Goal: Find specific page/section: Find specific page/section

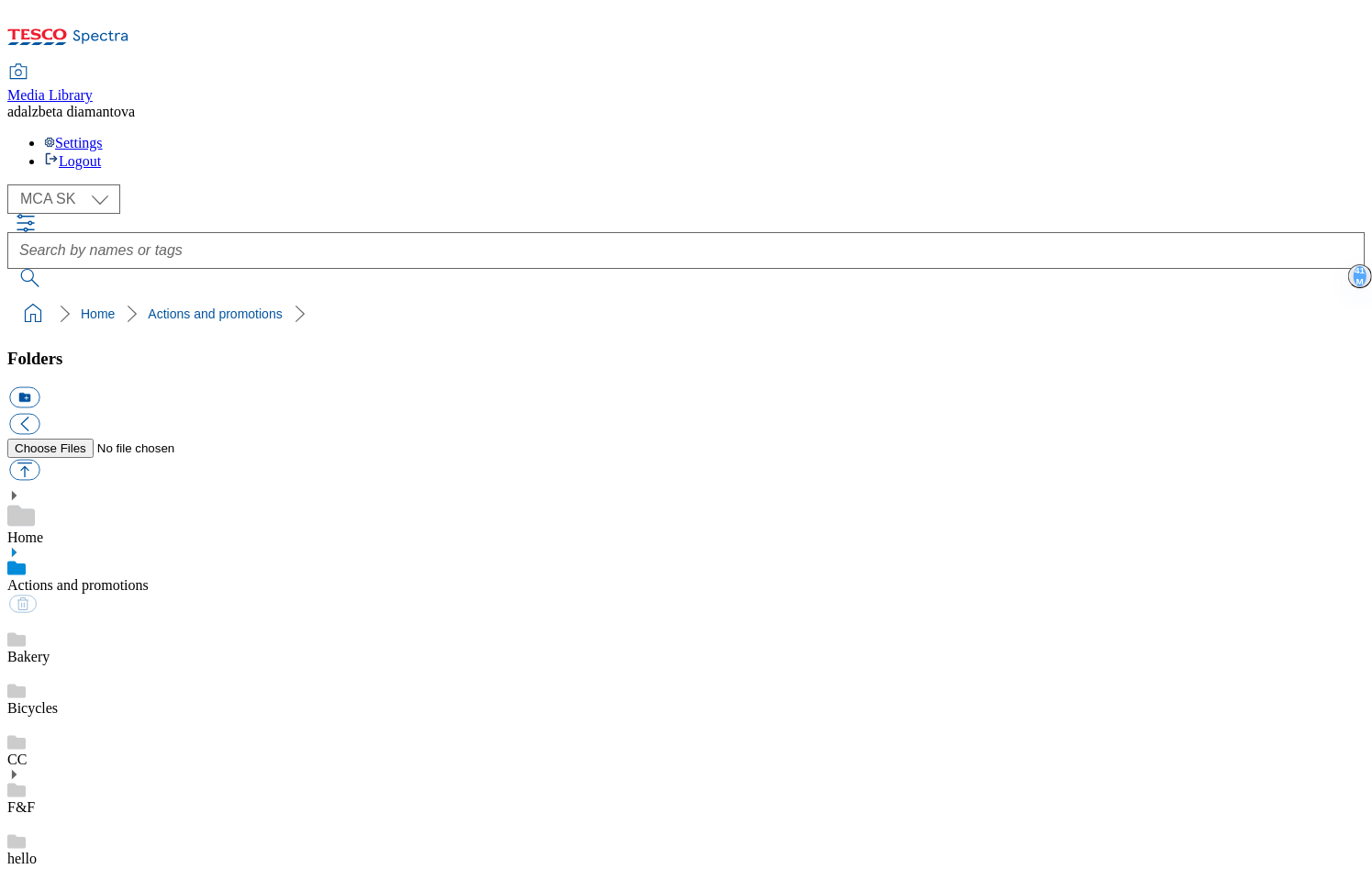
select select "flare-mca-sk"
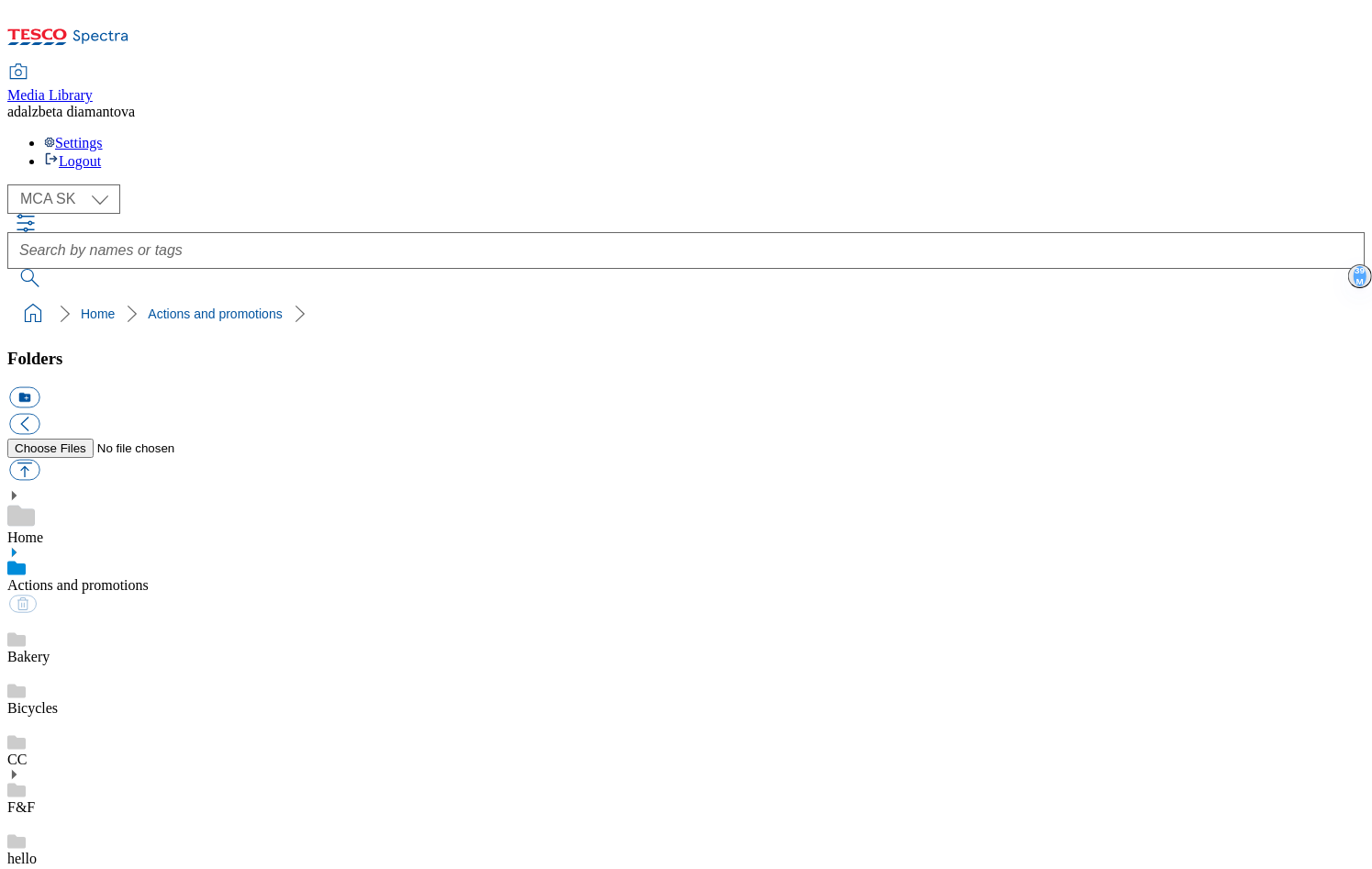
click at [695, 184] on div "( optional ) MCA CZ MCA HU MCA SK MCA SK" at bounding box center [686, 236] width 1356 height 103
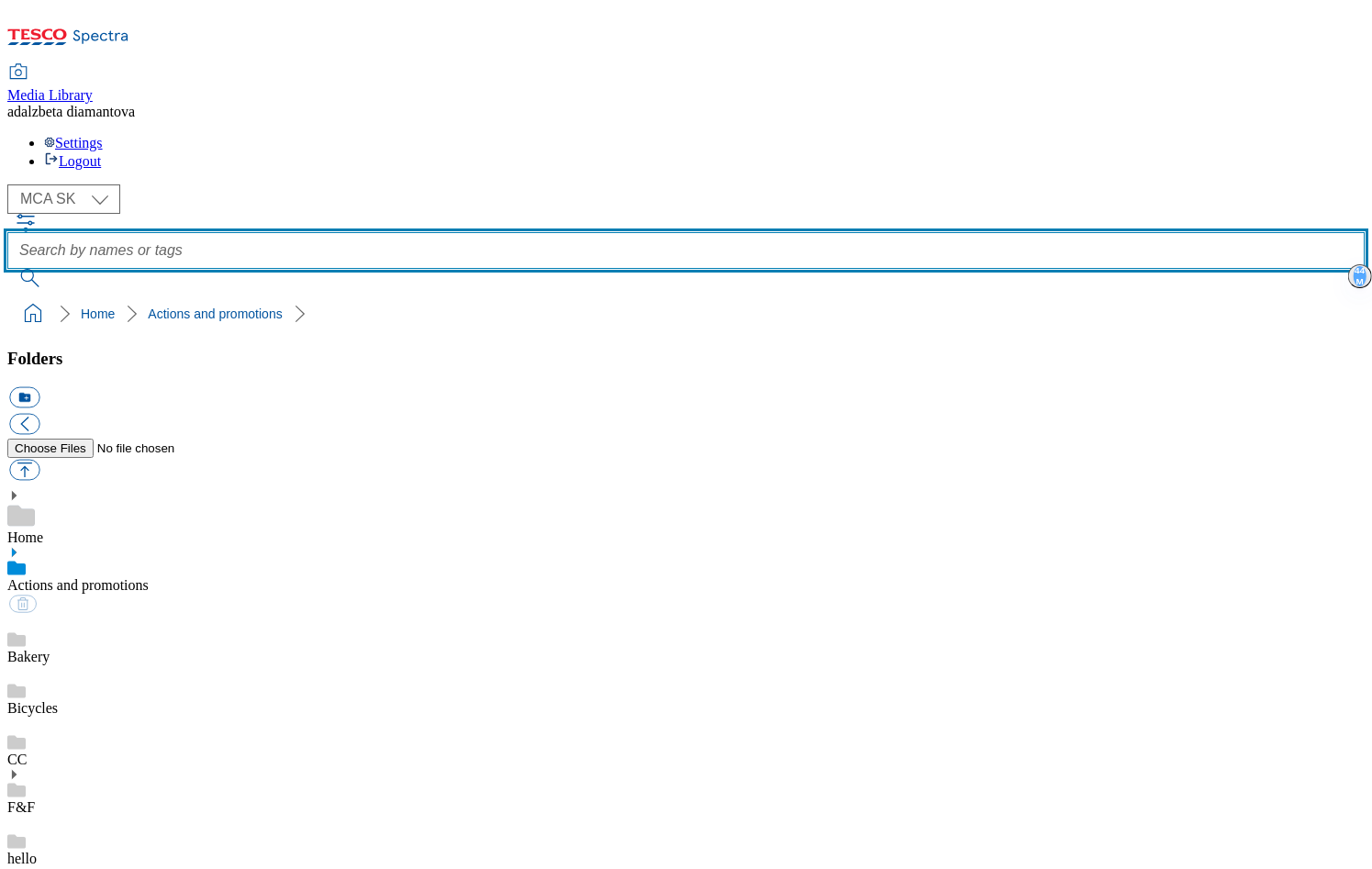
click at [691, 232] on input "text" at bounding box center [686, 250] width 1356 height 37
type input "icon"
click at [8, 269] on button "submit" at bounding box center [31, 277] width 48 height 18
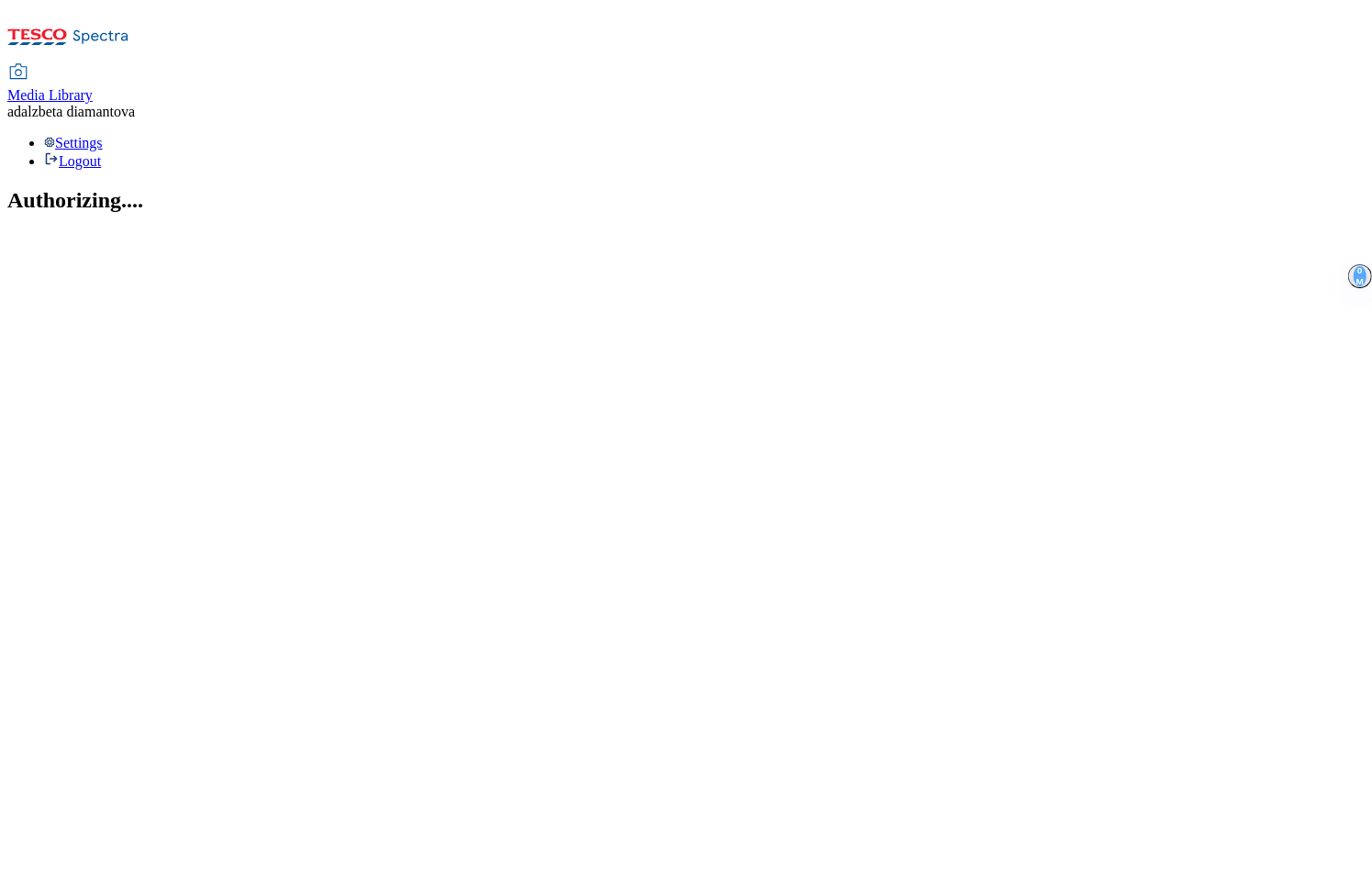
select select "flare-mca-sk"
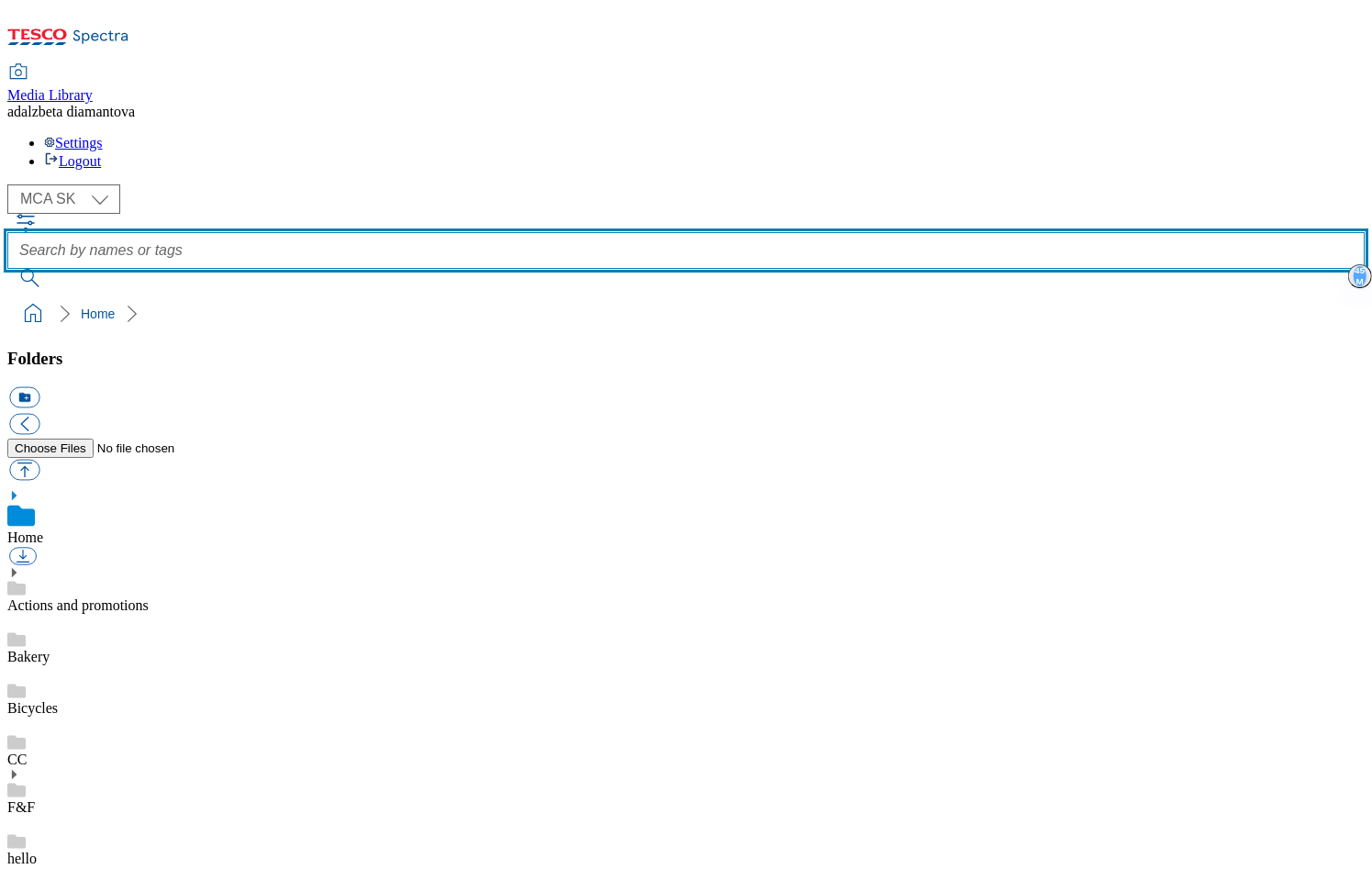
click at [698, 232] on input "text" at bounding box center [686, 250] width 1356 height 37
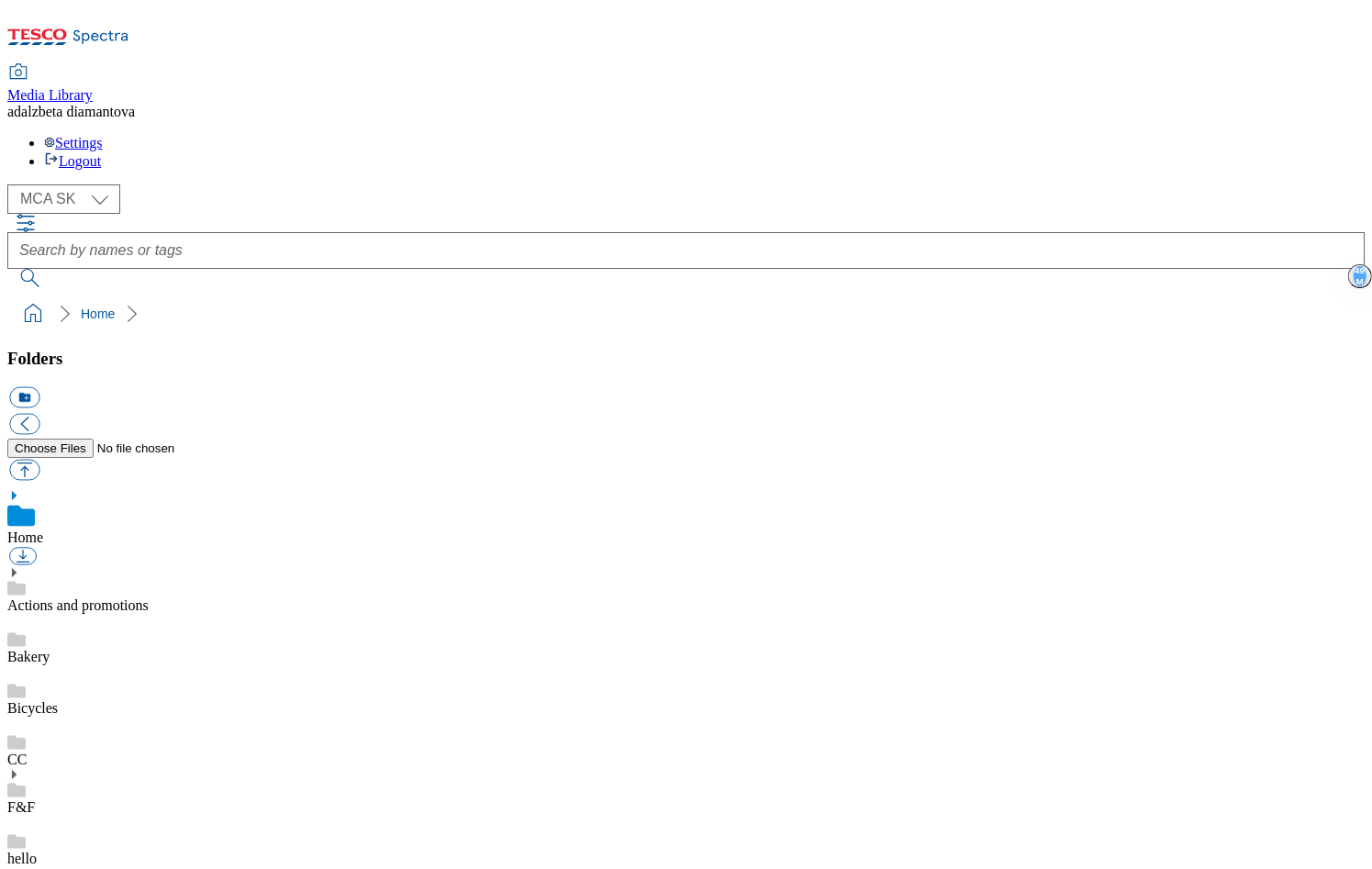
click at [148, 597] on link "Actions and promotions" at bounding box center [79, 605] width 142 height 16
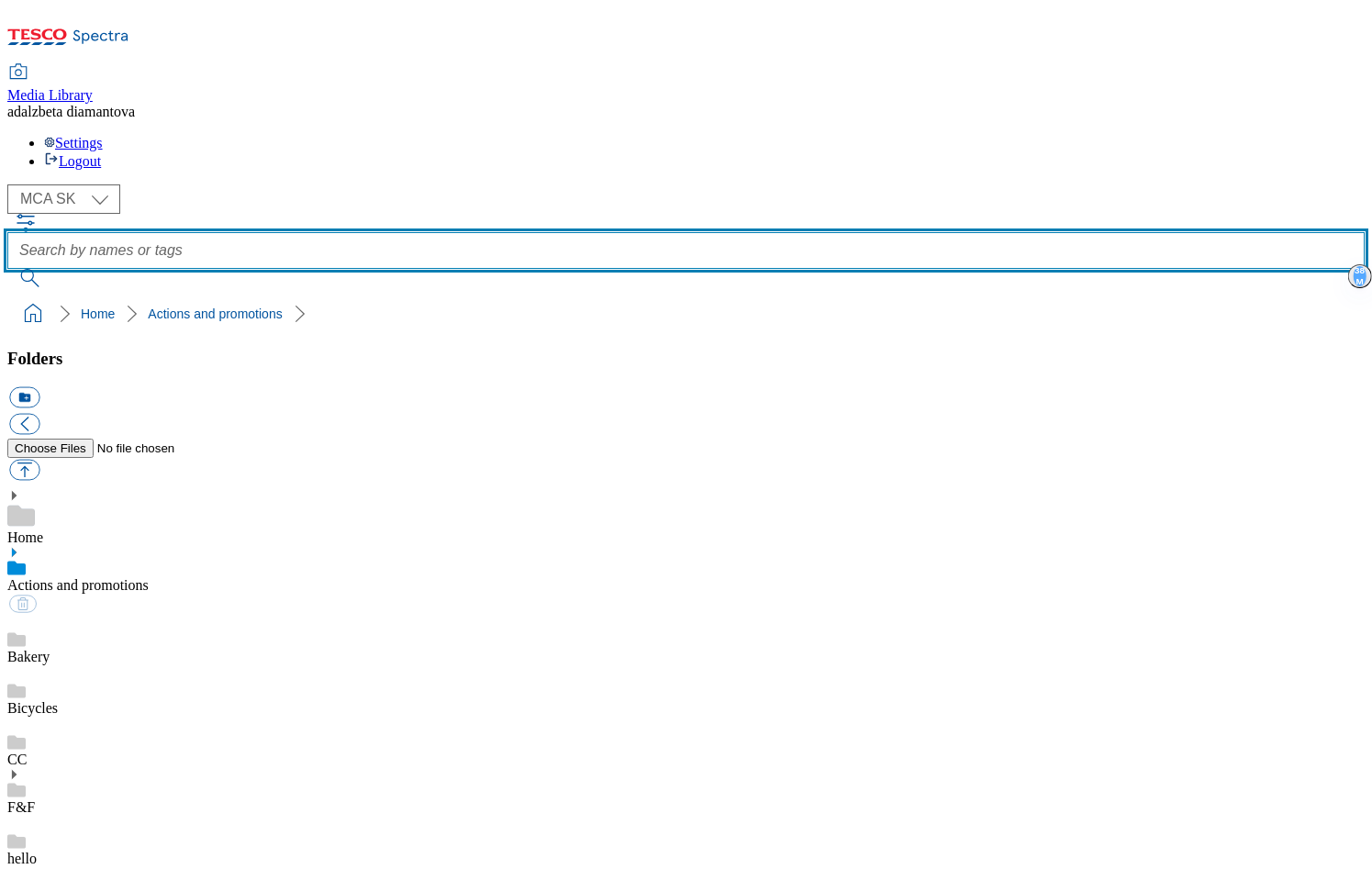
click at [502, 232] on input "text" at bounding box center [686, 250] width 1356 height 37
type input "icon"
click at [8, 269] on button "submit" at bounding box center [31, 277] width 48 height 18
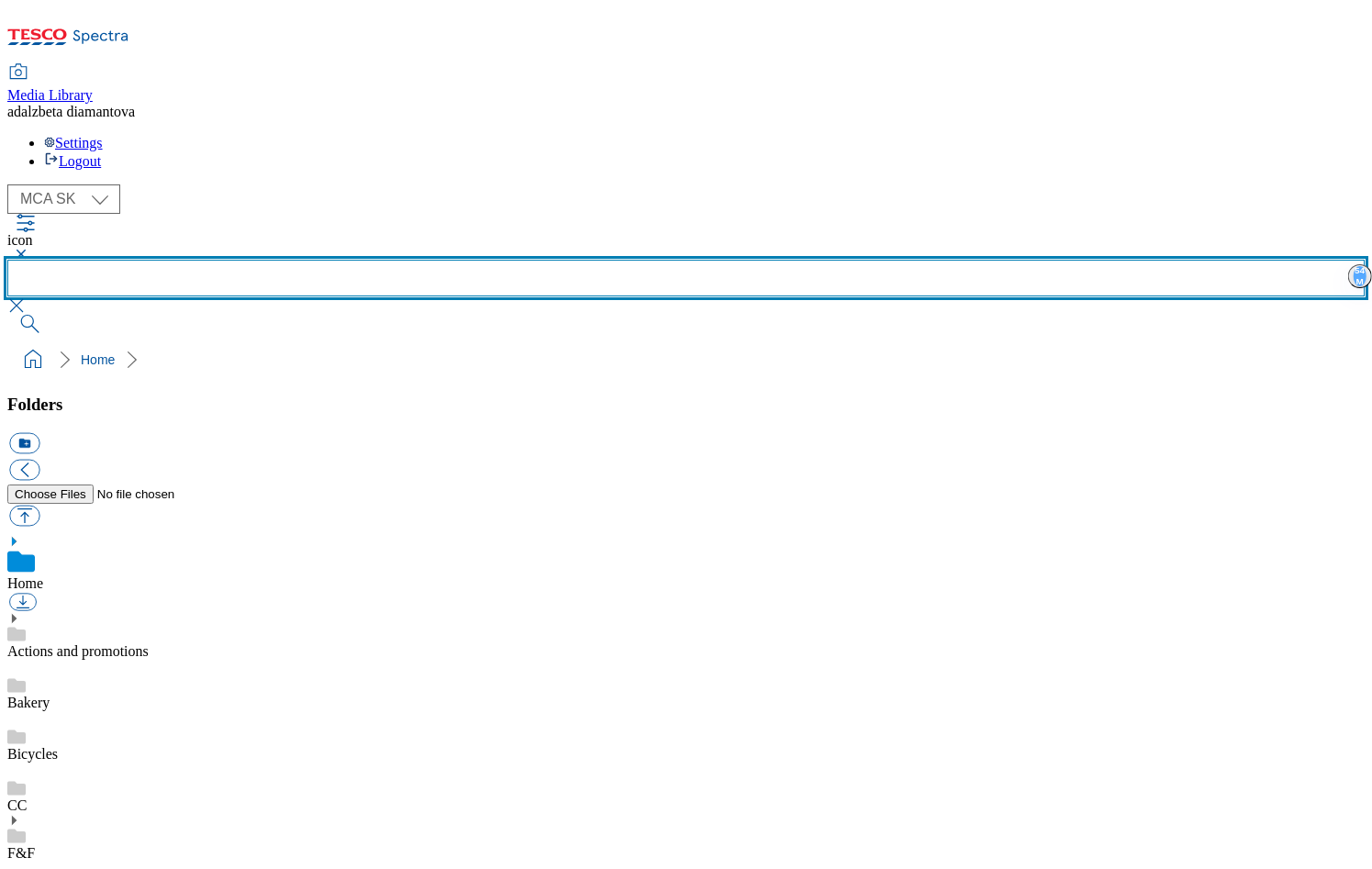
scroll to position [1582, 0]
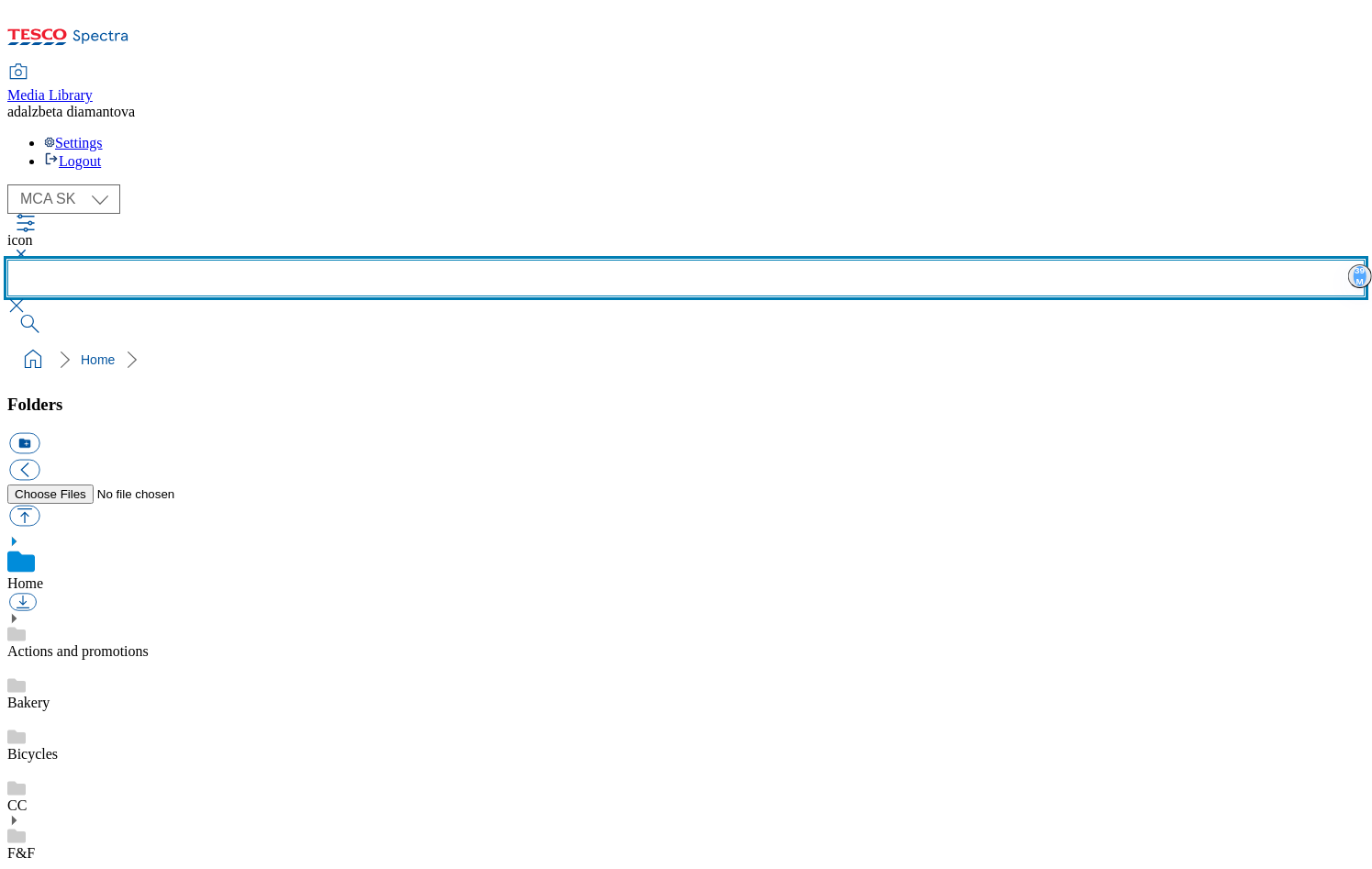
click at [590, 260] on input "text" at bounding box center [686, 278] width 1356 height 37
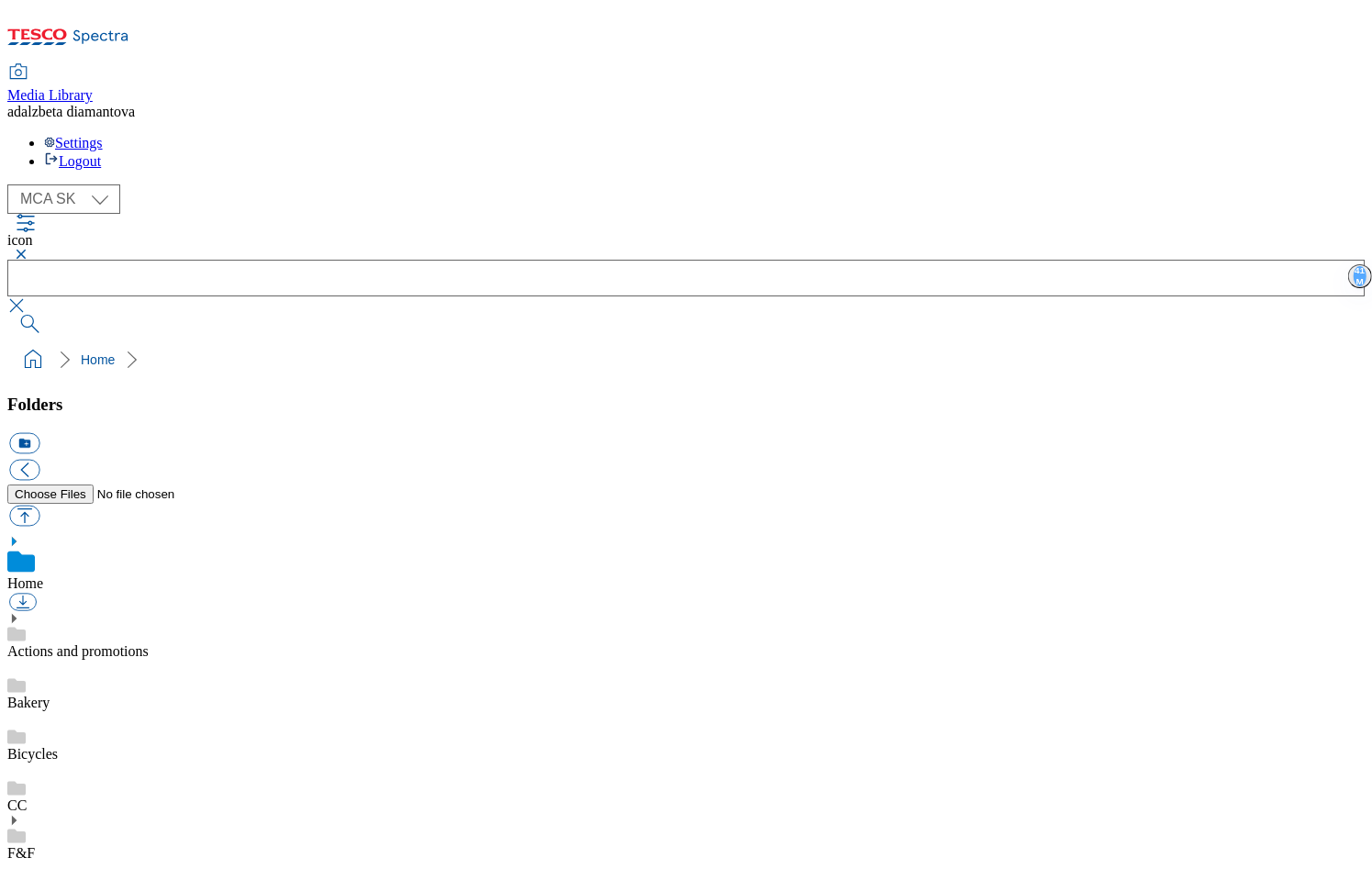
click at [29, 248] on button "button" at bounding box center [18, 253] width 22 height 11
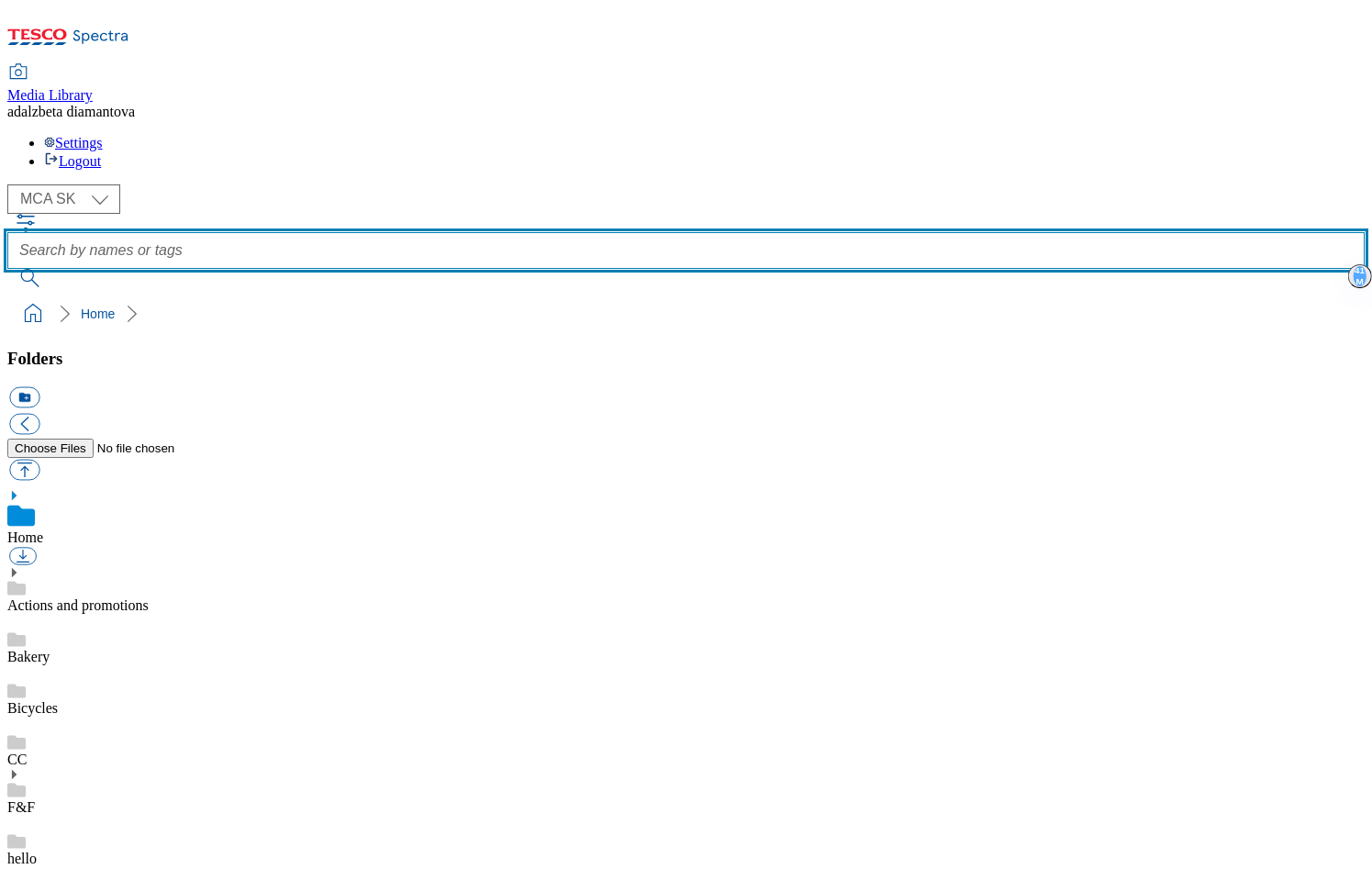
click at [534, 232] on input "text" at bounding box center [686, 250] width 1356 height 37
type input "step"
click at [8, 269] on button "submit" at bounding box center [31, 277] width 48 height 18
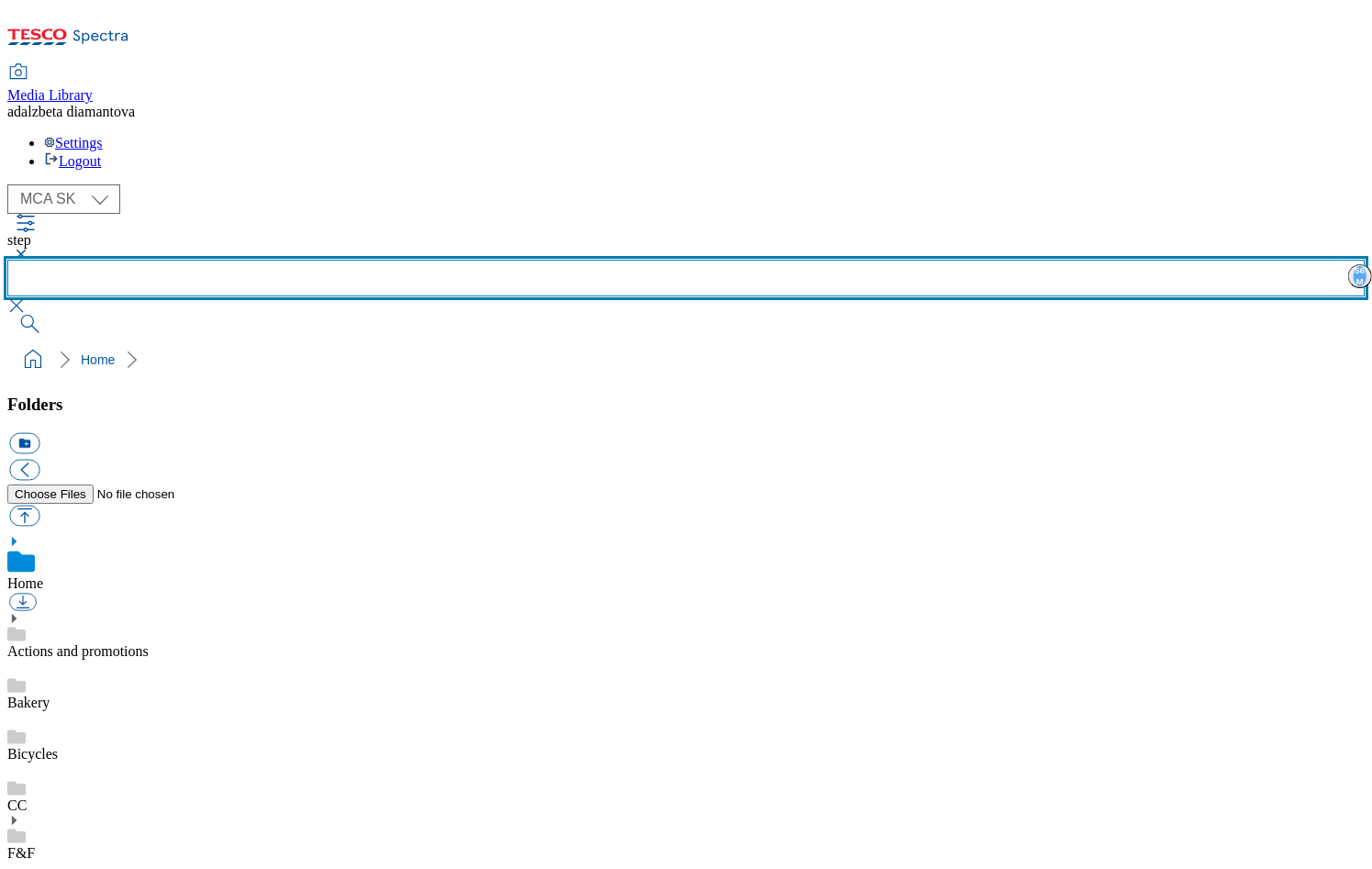
scroll to position [0, 0]
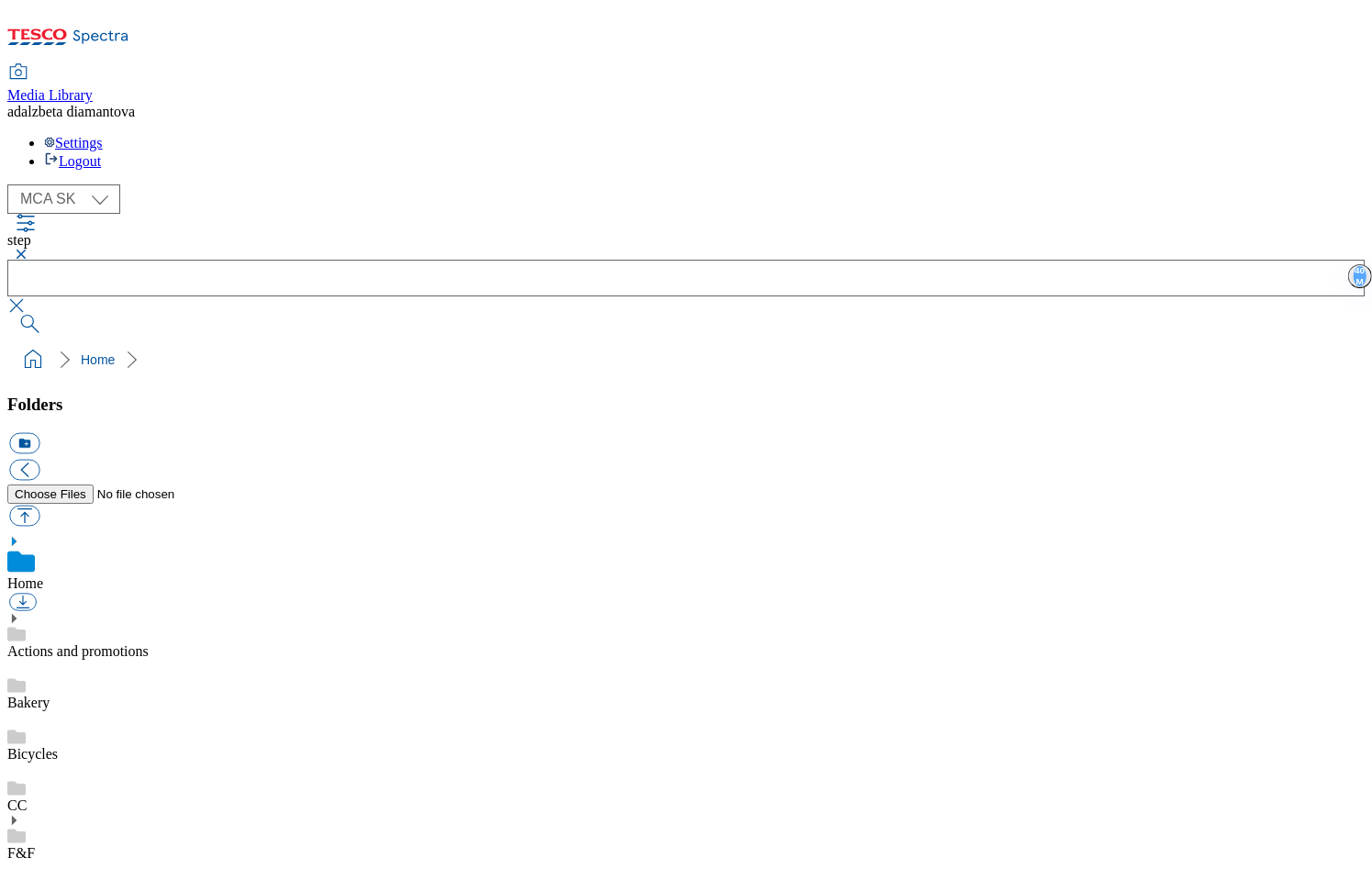
click at [29, 248] on button "button" at bounding box center [18, 253] width 22 height 11
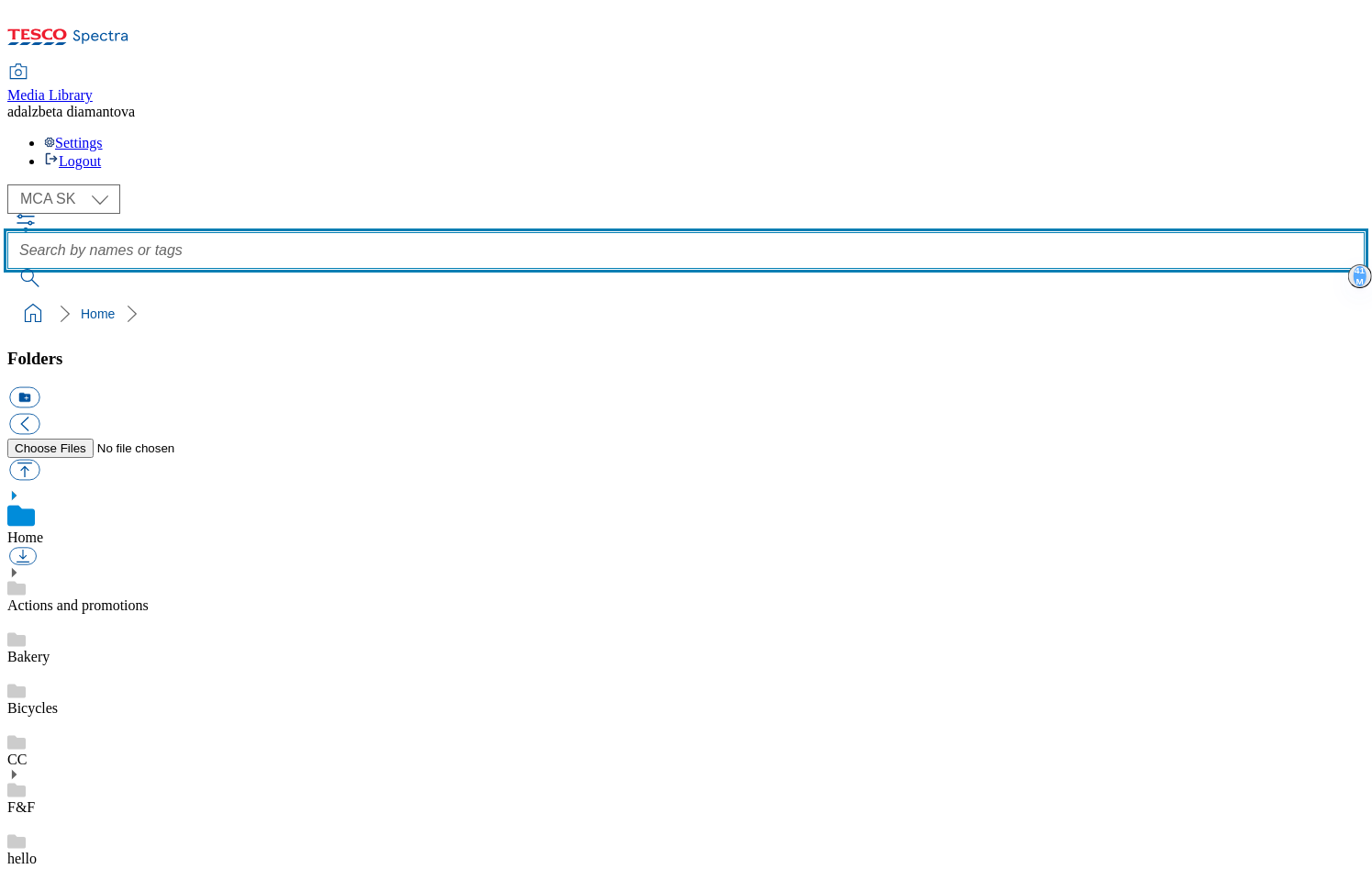
click at [634, 232] on input "text" at bounding box center [686, 250] width 1356 height 37
type input "icon"
click at [8, 269] on button "submit" at bounding box center [31, 277] width 48 height 18
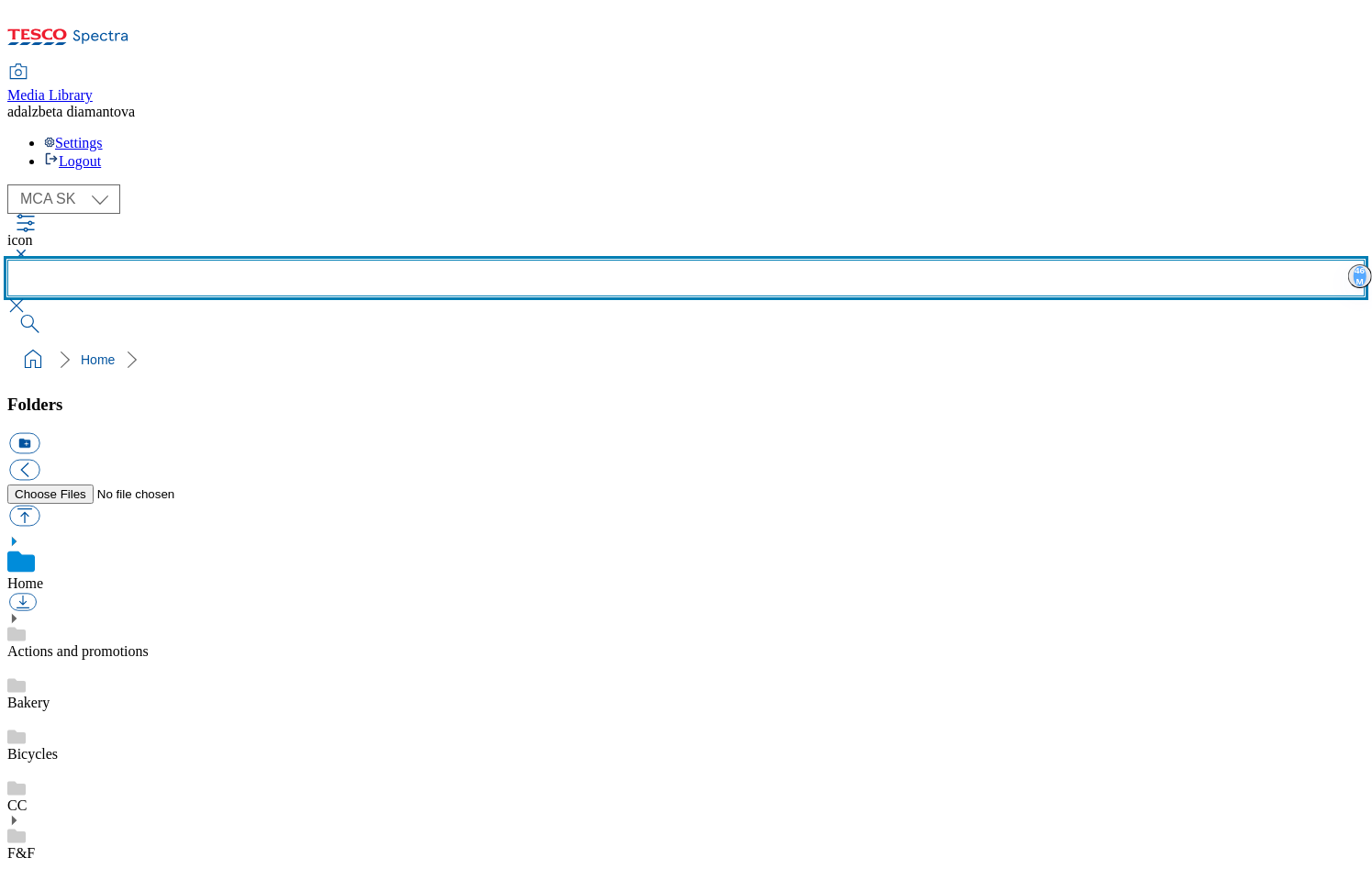
scroll to position [1582, 0]
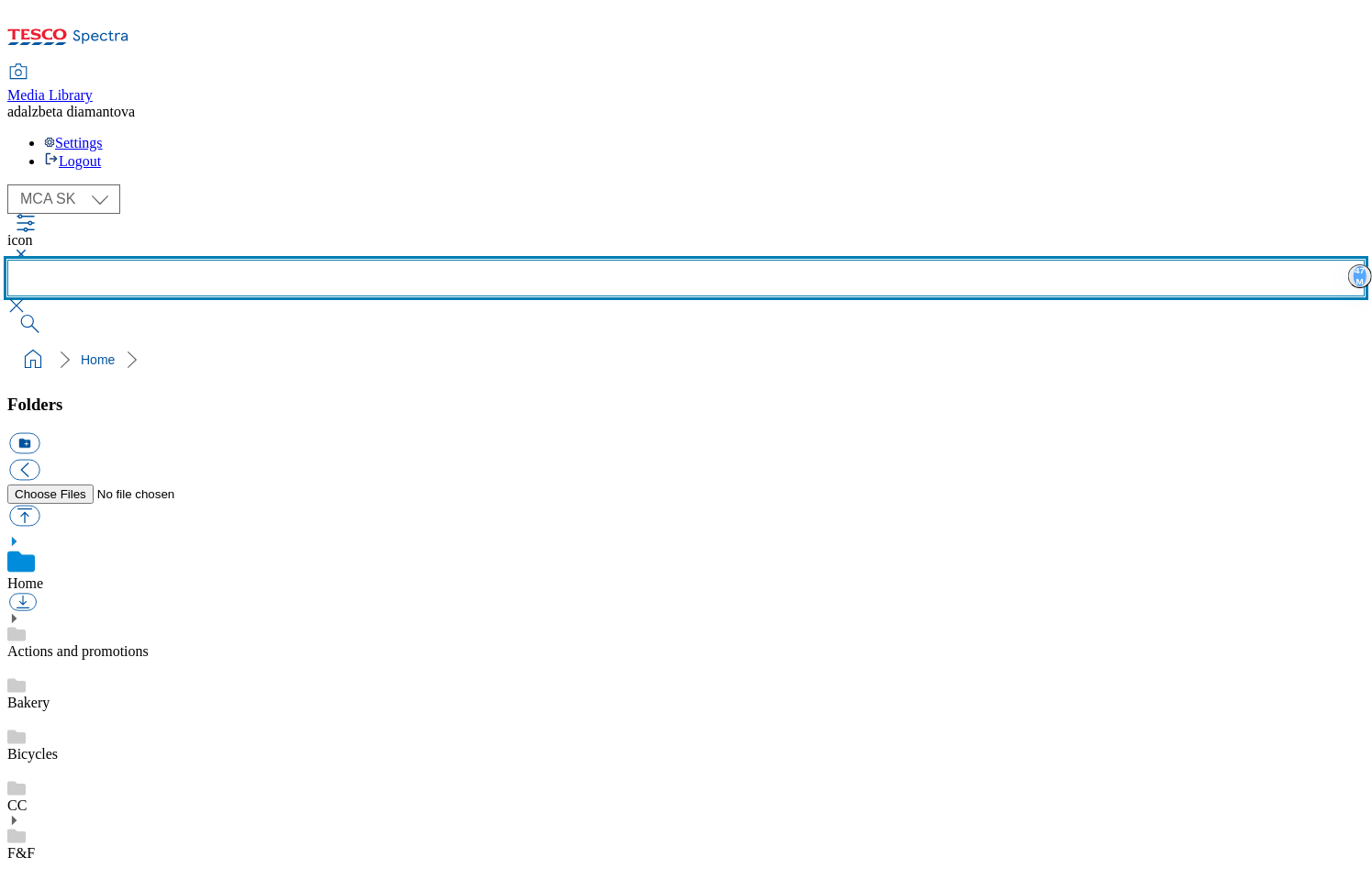
drag, startPoint x: 650, startPoint y: 138, endPoint x: 632, endPoint y: 133, distance: 18.7
click at [634, 260] on input "text" at bounding box center [686, 278] width 1356 height 37
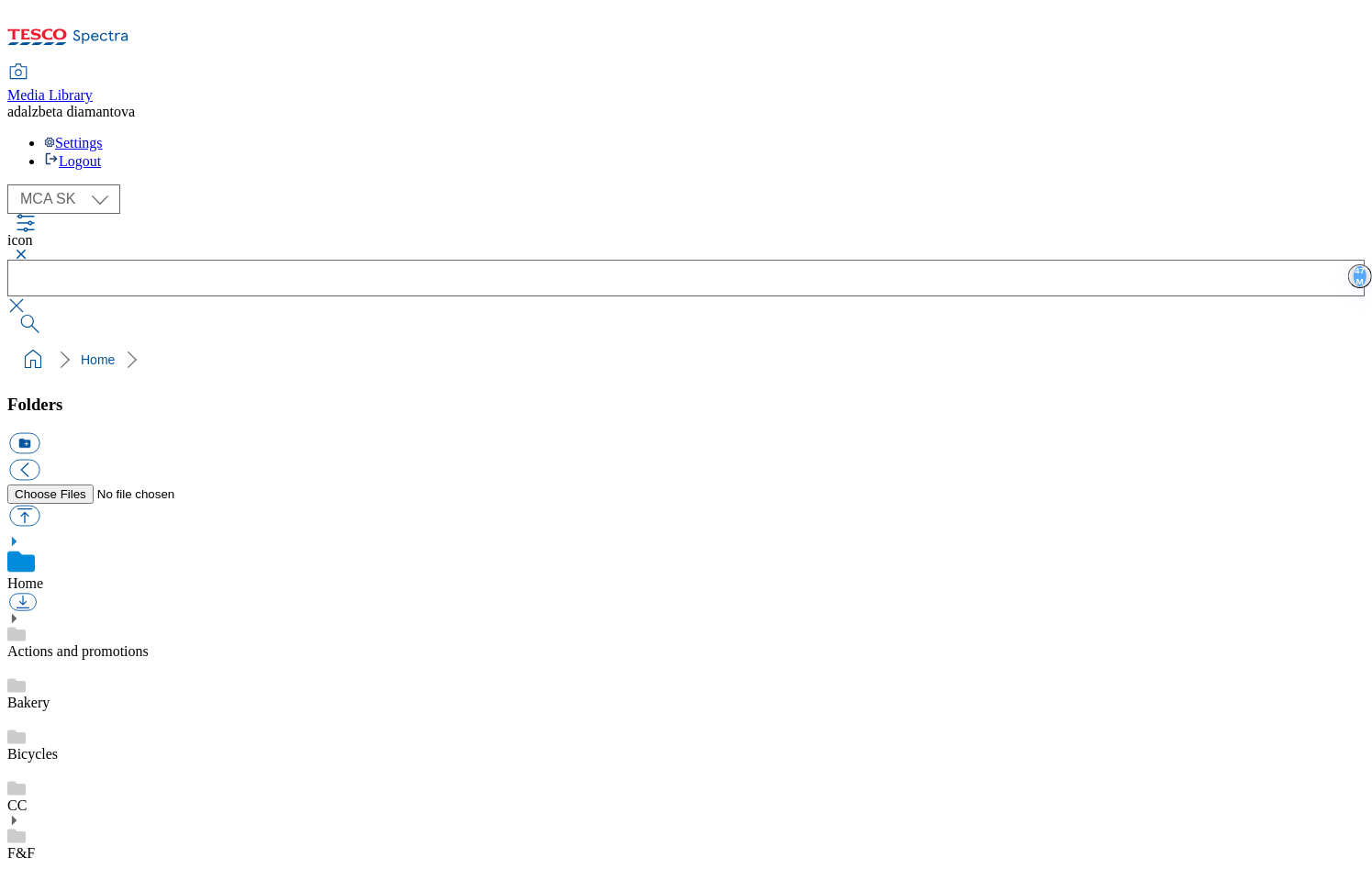
click at [29, 248] on button "button" at bounding box center [18, 253] width 22 height 11
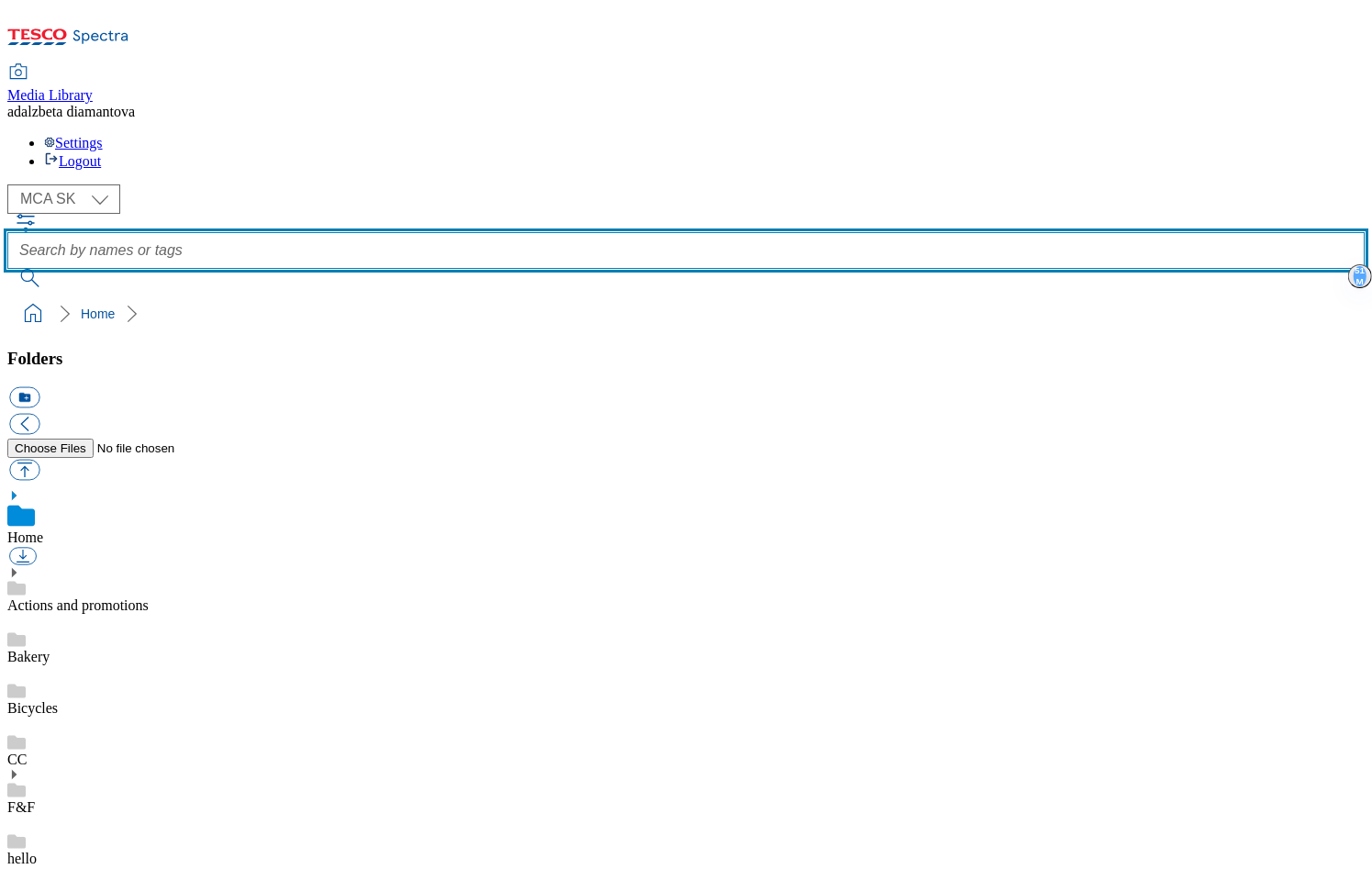
click at [542, 232] on input "text" at bounding box center [686, 250] width 1356 height 37
type input "point1"
click at [8, 269] on button "submit" at bounding box center [31, 277] width 48 height 18
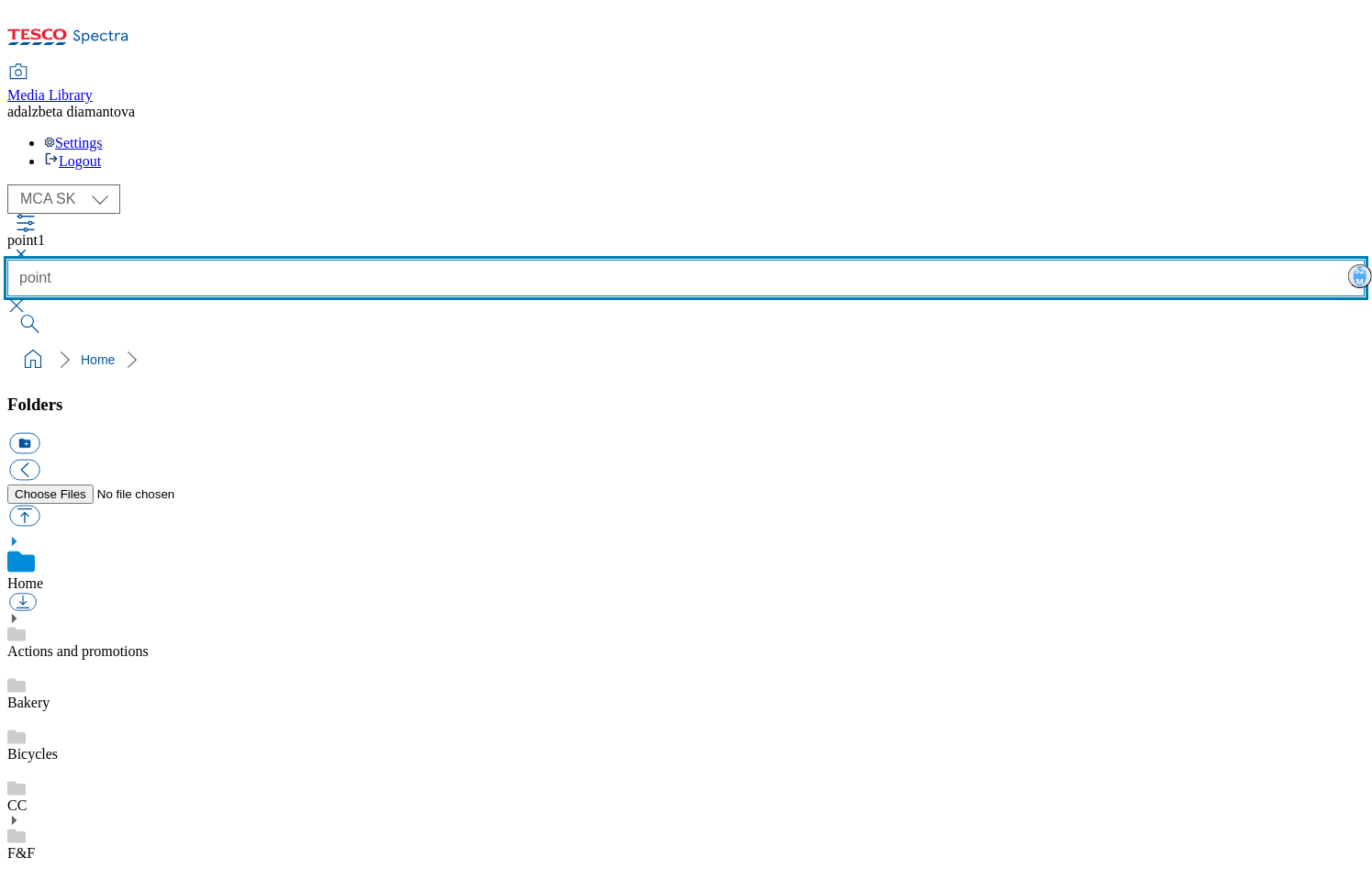
type input "point"
click at [8, 315] on button "submit" at bounding box center [31, 324] width 48 height 18
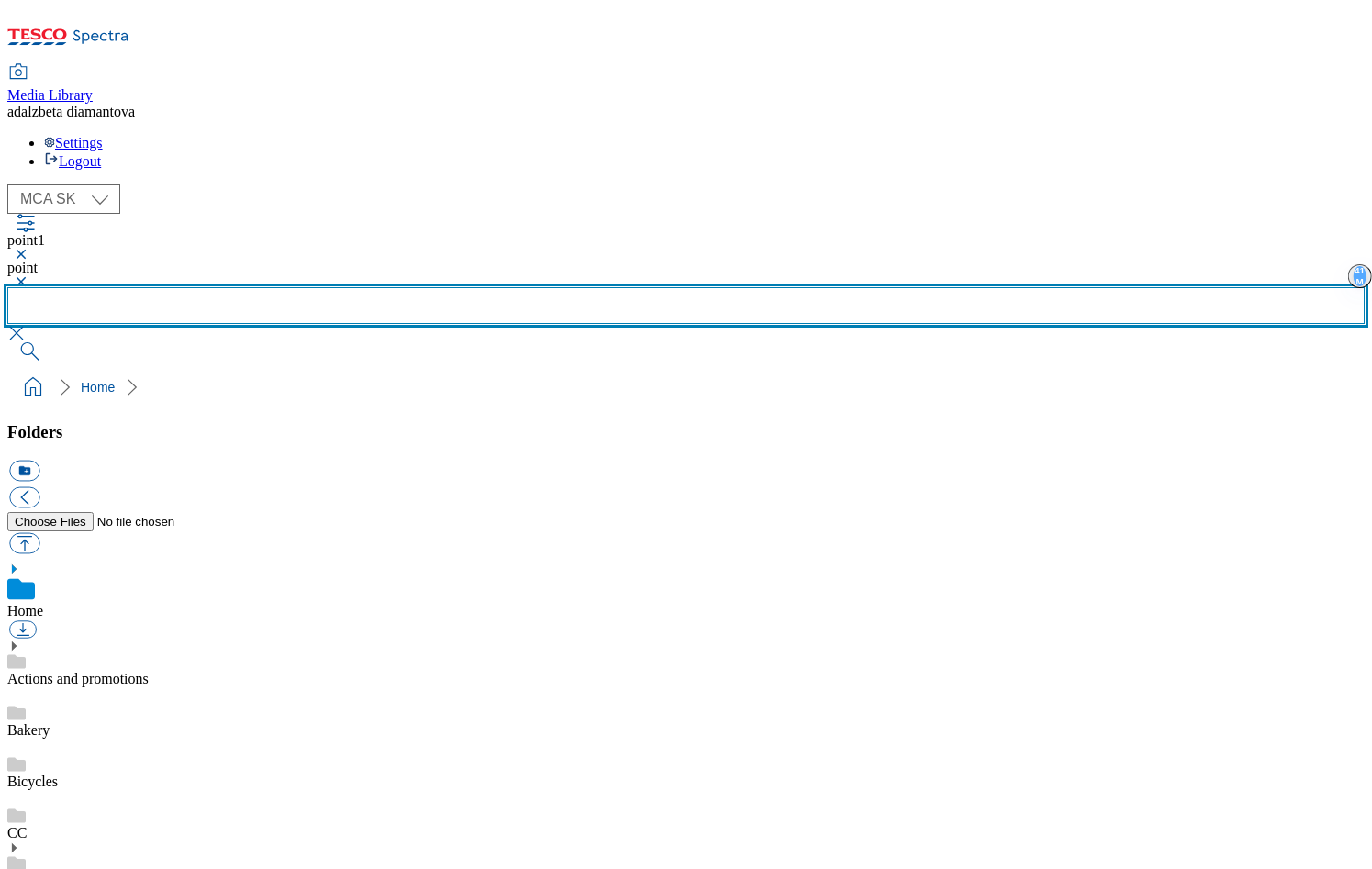
scroll to position [13, 0]
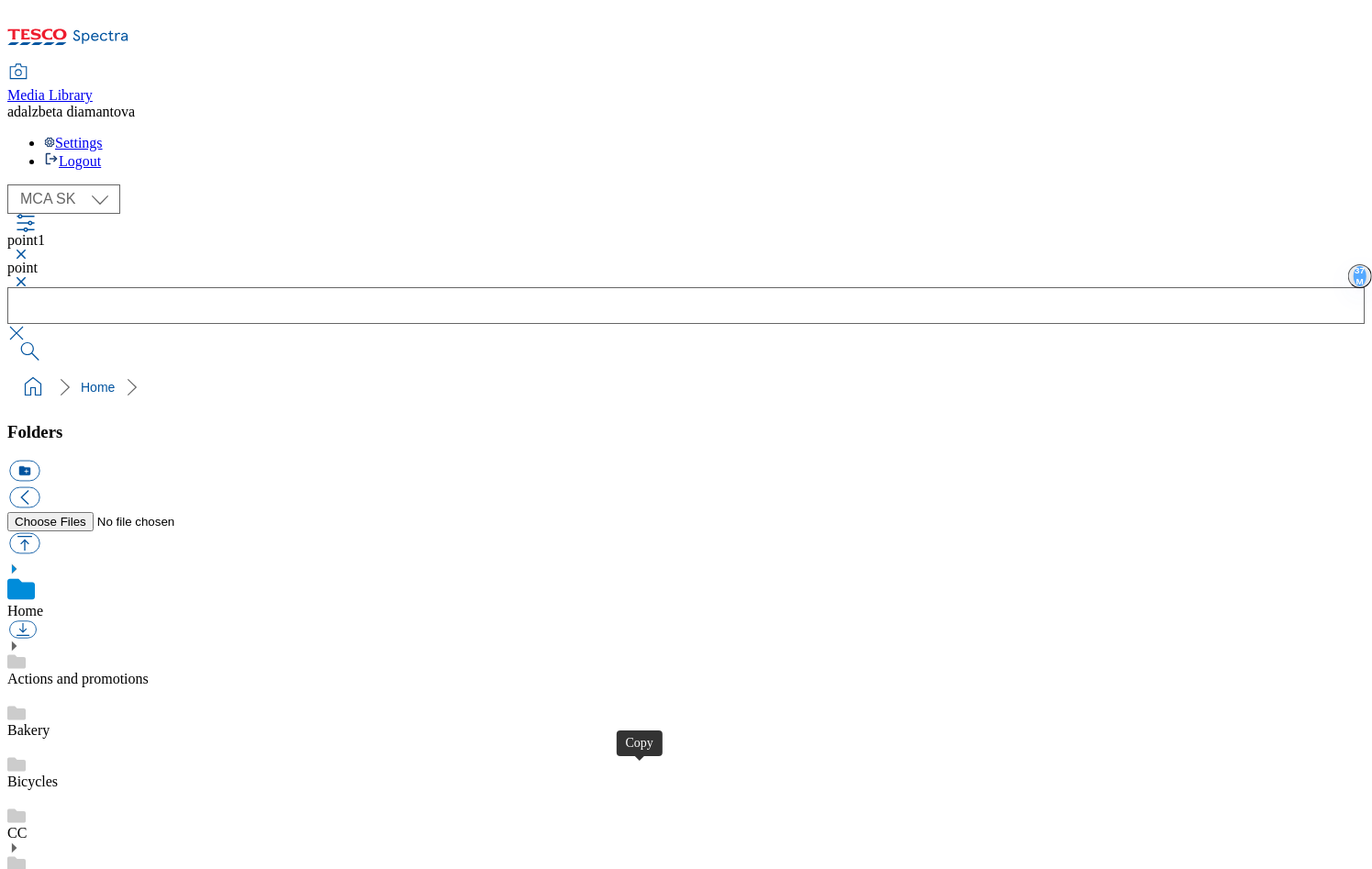
click at [148, 671] on link "Actions and promotions" at bounding box center [79, 679] width 142 height 16
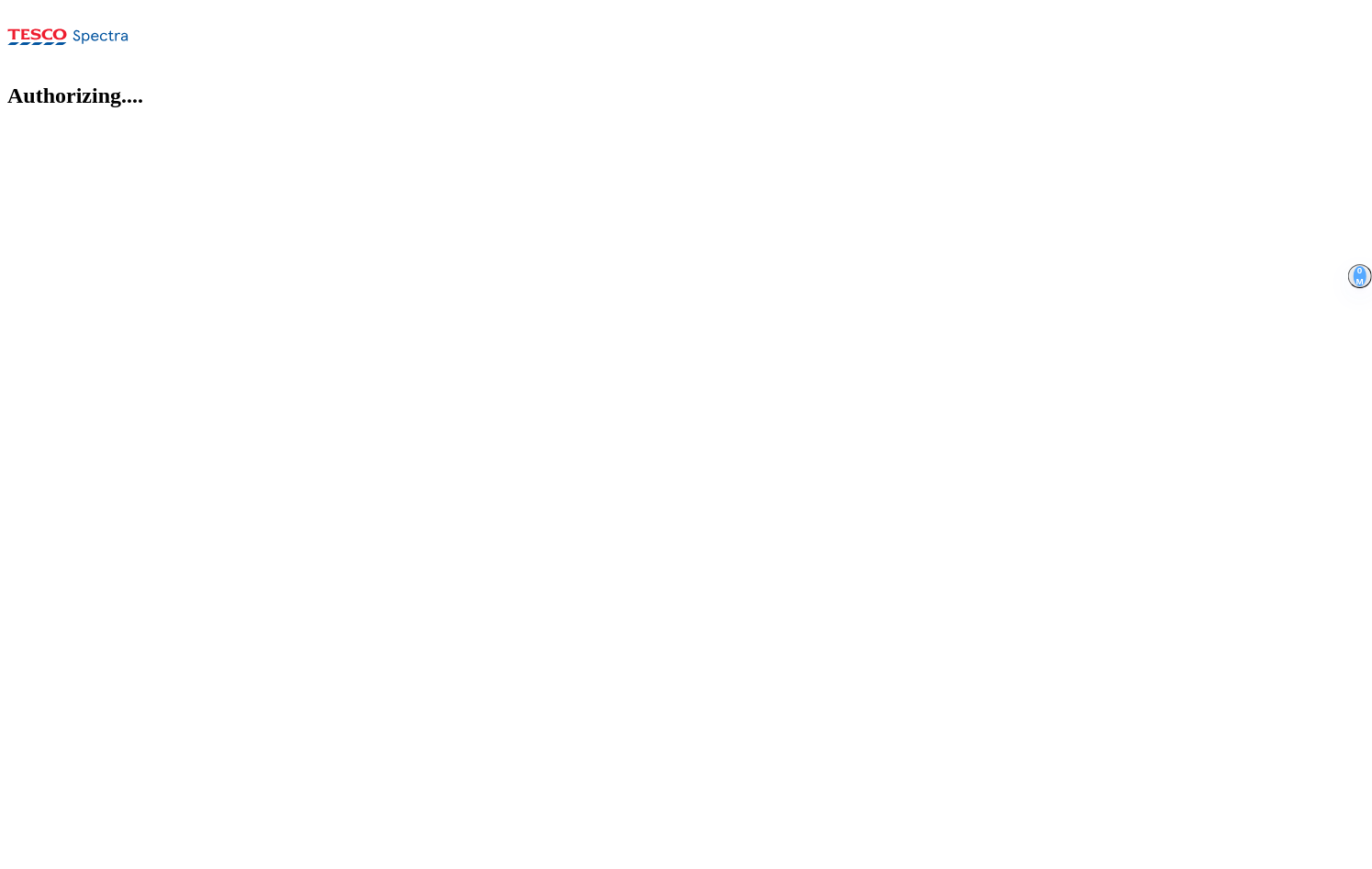
select select "flare-mca-sk"
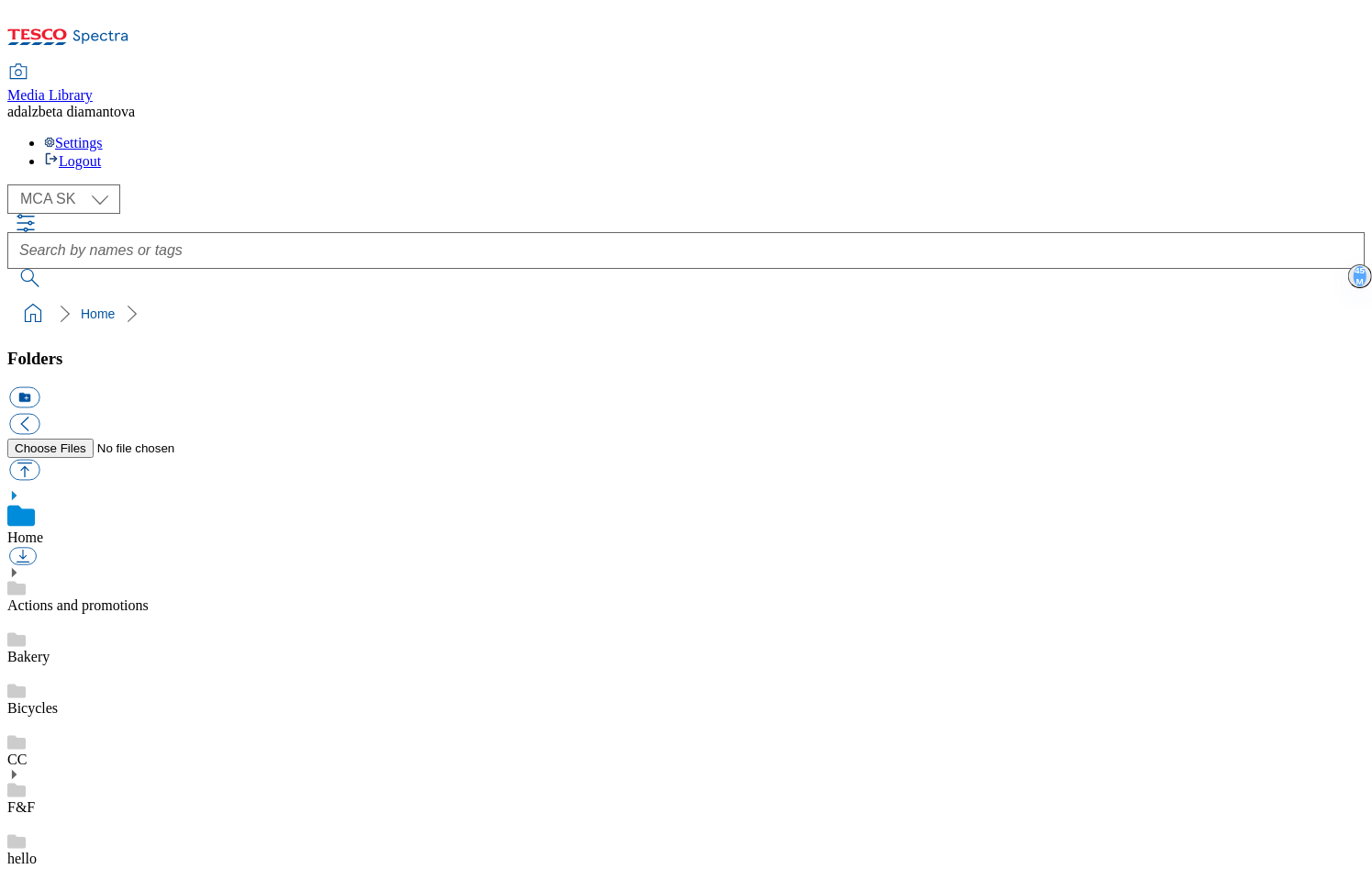
click at [148, 597] on link "Actions and promotions" at bounding box center [79, 605] width 142 height 16
